Goal: Task Accomplishment & Management: Use online tool/utility

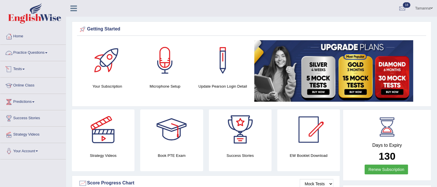
click at [25, 68] on link "Tests" at bounding box center [32, 68] width 65 height 14
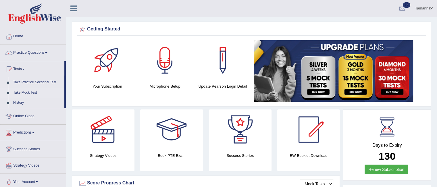
click at [33, 91] on link "Take Mock Test" at bounding box center [38, 93] width 54 height 10
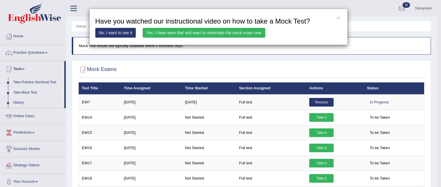
click at [159, 33] on link "Yes, I have seen that and want to undertake the mock exam now" at bounding box center [204, 33] width 123 height 10
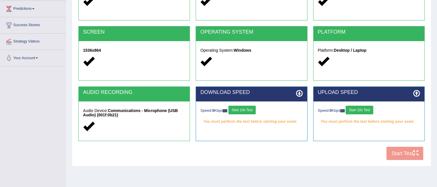
scroll to position [100, 0]
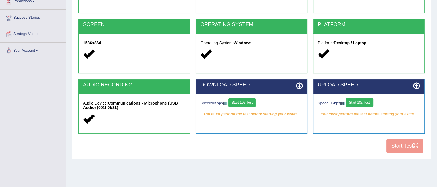
click at [254, 101] on button "Start 10s Test" at bounding box center [241, 102] width 27 height 9
click at [361, 103] on button "Start 10s Test" at bounding box center [358, 102] width 27 height 9
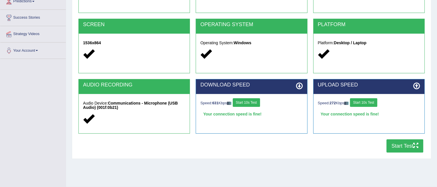
click at [394, 150] on button "Start Test" at bounding box center [404, 145] width 37 height 13
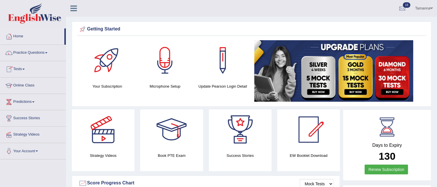
click at [25, 65] on link "Tests" at bounding box center [32, 68] width 65 height 14
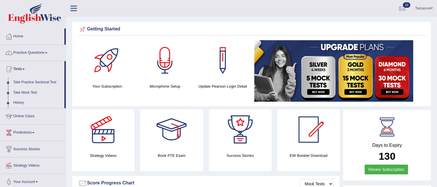
click at [18, 101] on link "History" at bounding box center [38, 103] width 54 height 10
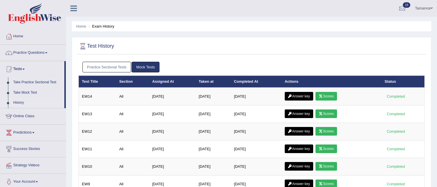
click at [331, 95] on link "Scores" at bounding box center [325, 96] width 21 height 9
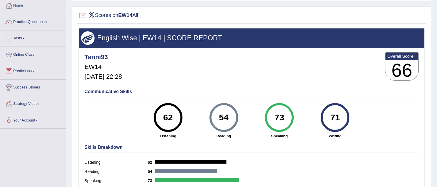
scroll to position [26, 0]
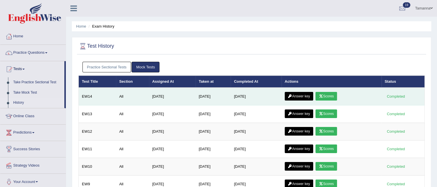
click at [303, 95] on link "Answer key" at bounding box center [298, 96] width 28 height 9
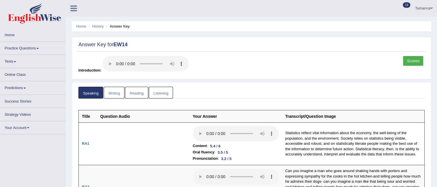
click at [137, 92] on link "Reading" at bounding box center [136, 93] width 23 height 12
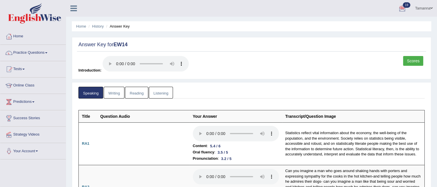
click at [138, 94] on link "Reading" at bounding box center [136, 93] width 23 height 12
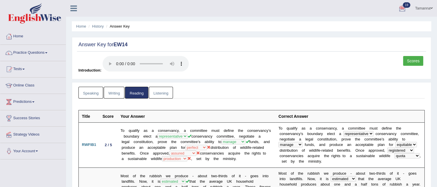
click at [157, 92] on link "Listening" at bounding box center [161, 93] width 24 height 12
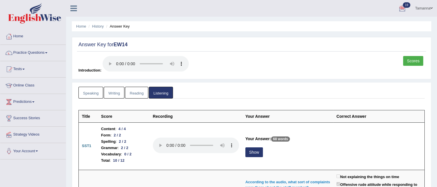
click at [114, 92] on link "Writing" at bounding box center [114, 93] width 21 height 12
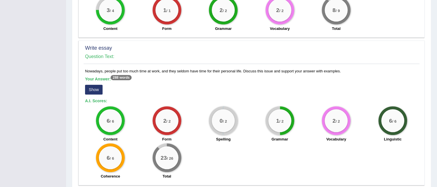
scroll to position [408, 0]
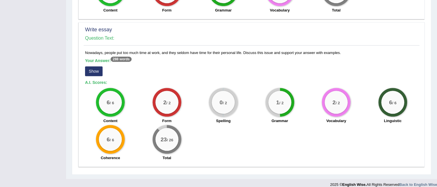
click at [92, 66] on button "Show" at bounding box center [94, 71] width 18 height 10
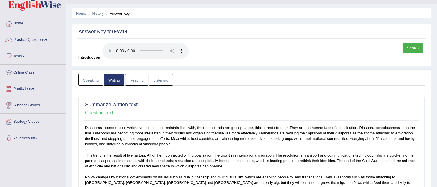
scroll to position [0, 0]
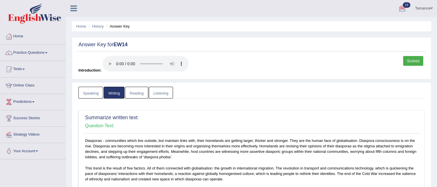
click at [92, 93] on link "Speaking" at bounding box center [90, 93] width 25 height 12
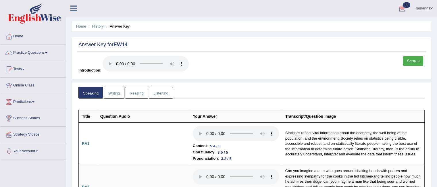
click at [47, 53] on span at bounding box center [46, 52] width 2 height 1
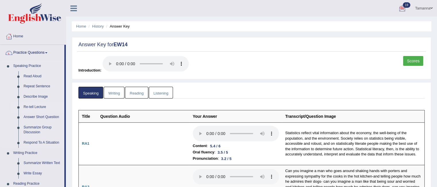
click at [35, 105] on link "Re-tell Lecture" at bounding box center [42, 107] width 43 height 10
